Goal: Transaction & Acquisition: Subscribe to service/newsletter

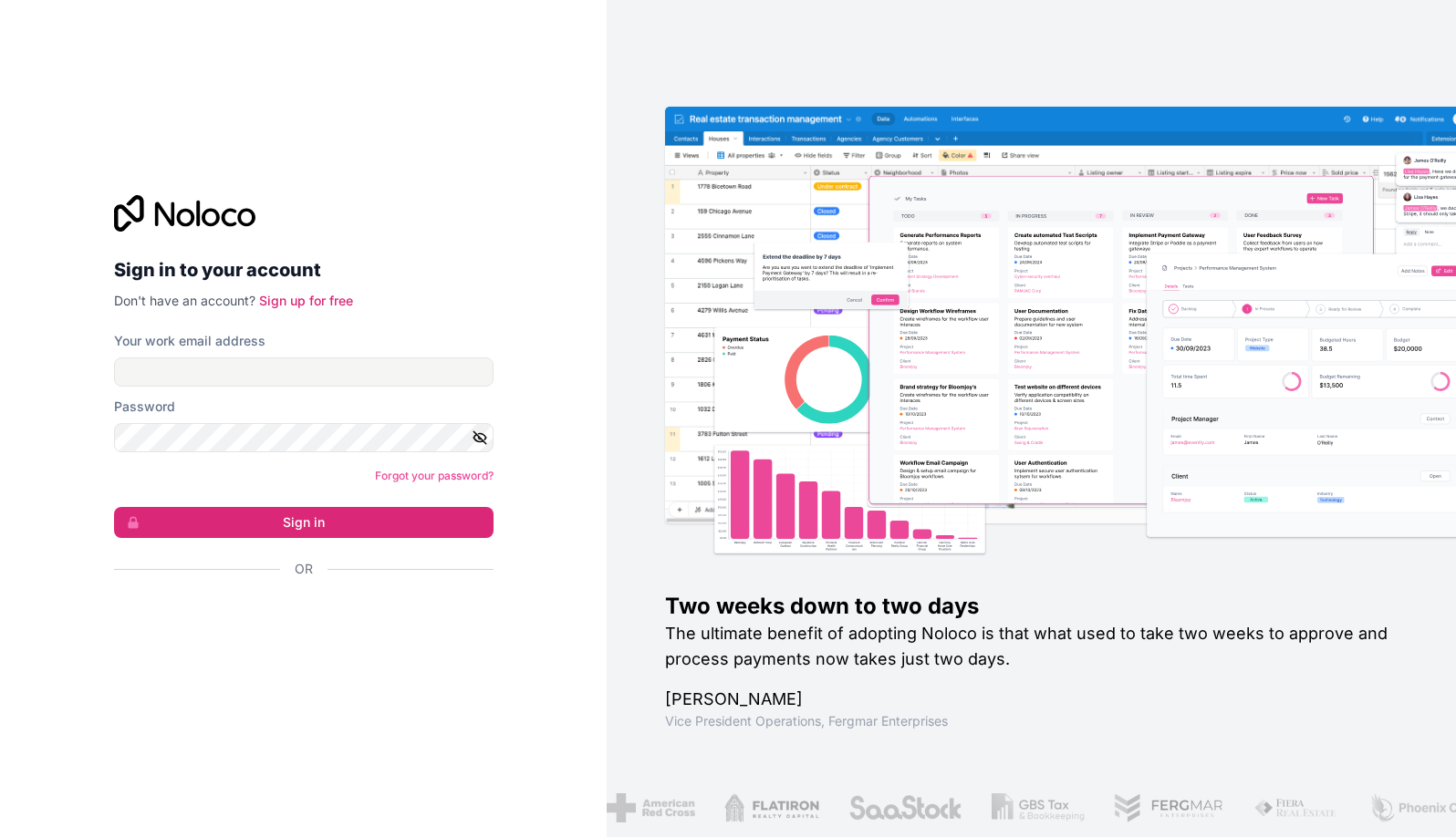
click at [233, 337] on label "Your work email address" at bounding box center [189, 341] width 152 height 18
click at [233, 357] on input "Your work email address" at bounding box center [303, 371] width 380 height 29
click at [281, 369] on input "Your work email address" at bounding box center [303, 371] width 380 height 29
paste input "**********"
type input "**********"
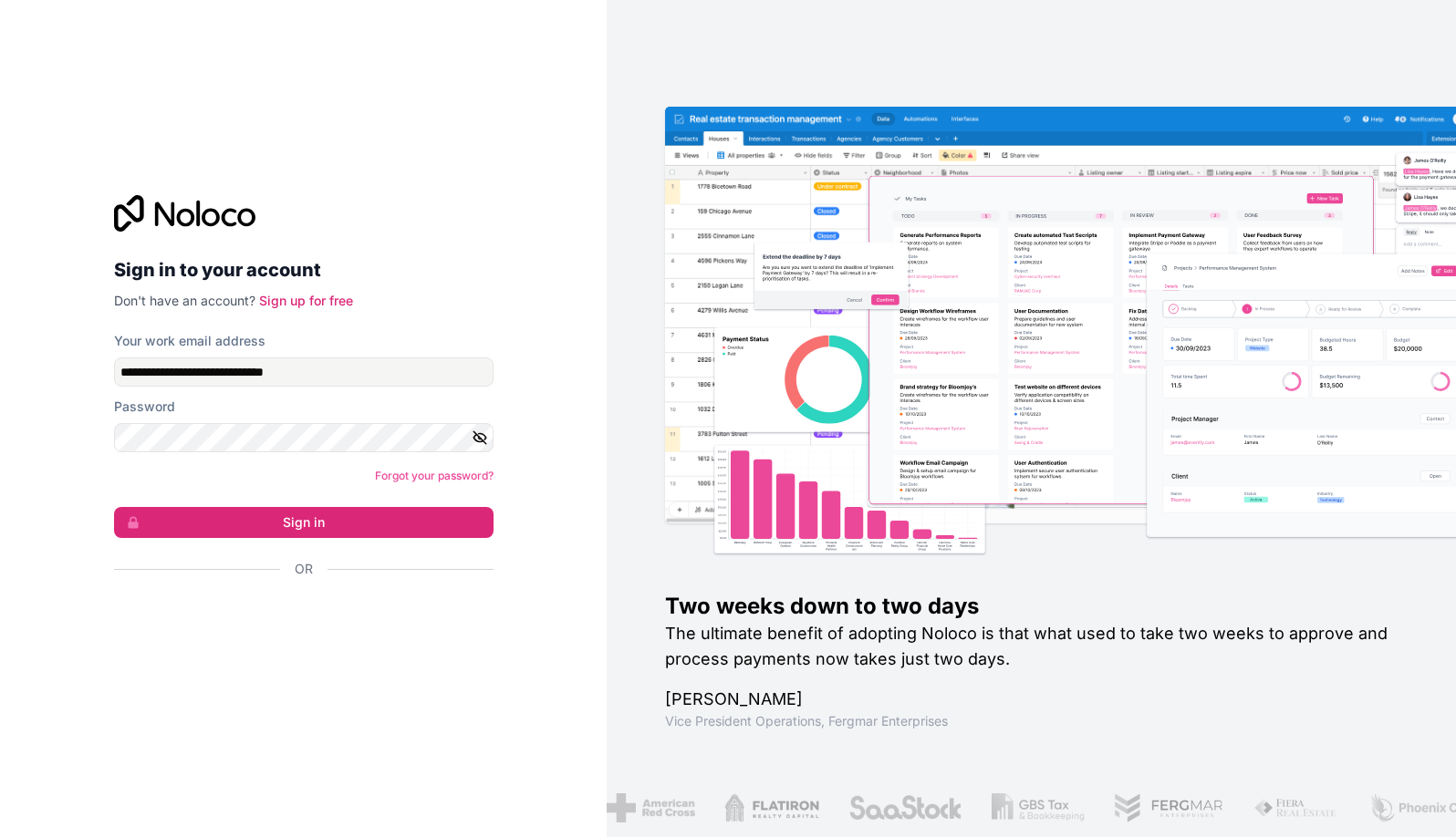
click at [280, 419] on div "Password" at bounding box center [303, 425] width 380 height 55
click at [272, 521] on button "Sign in" at bounding box center [303, 522] width 380 height 31
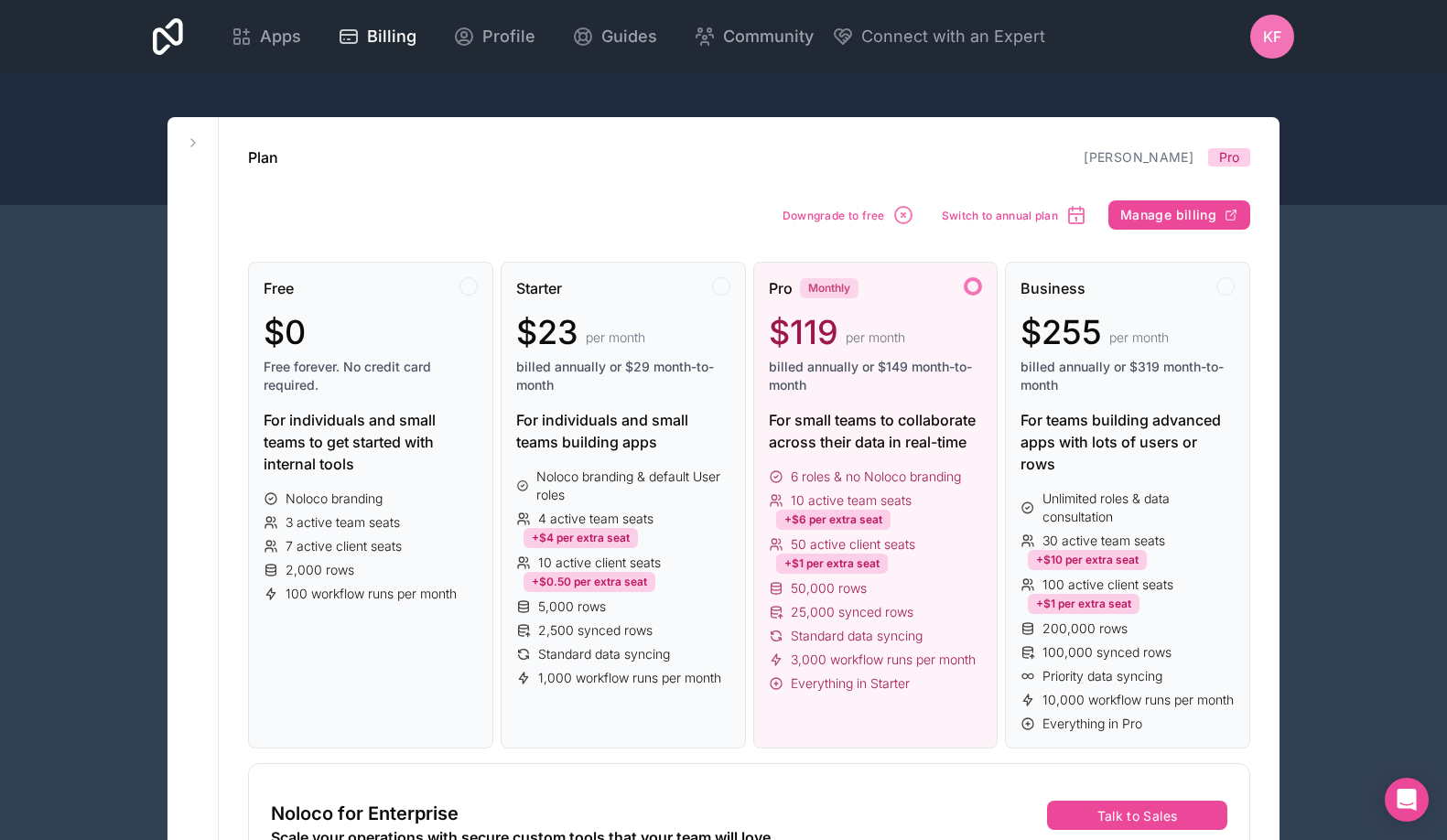
click at [820, 288] on div "Monthly" at bounding box center [830, 288] width 59 height 20
drag, startPoint x: 879, startPoint y: 367, endPoint x: 897, endPoint y: 394, distance: 32.4
click at [897, 394] on div "Pro Monthly $119 per month billed annually or $149 month-to-month" at bounding box center [876, 343] width 214 height 132
click at [863, 499] on span "10 active team seats" at bounding box center [851, 500] width 121 height 18
click at [867, 502] on span "10 active team seats" at bounding box center [851, 500] width 121 height 18
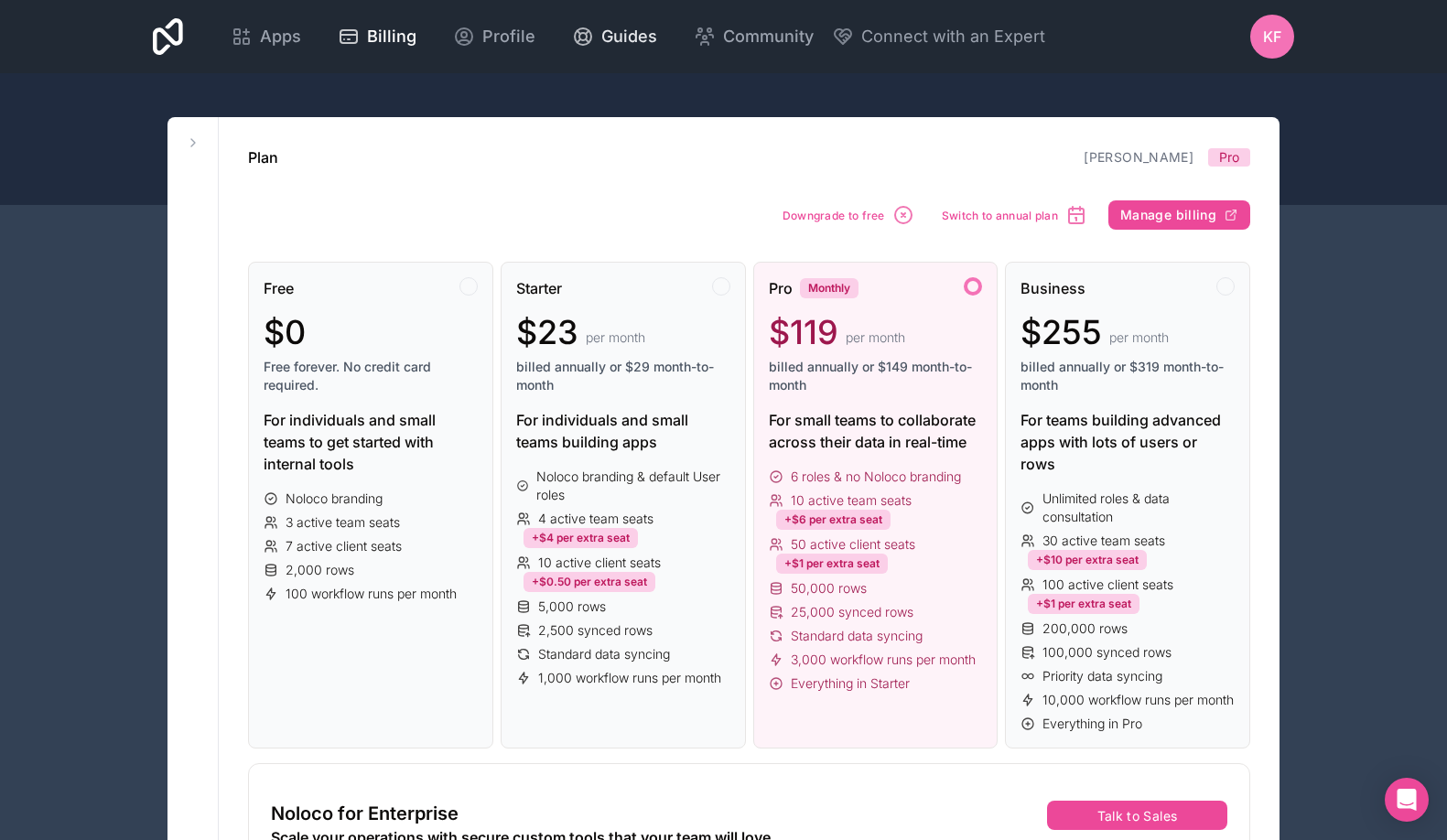
click at [588, 35] on icon at bounding box center [583, 36] width 22 height 22
